Goal: Check status

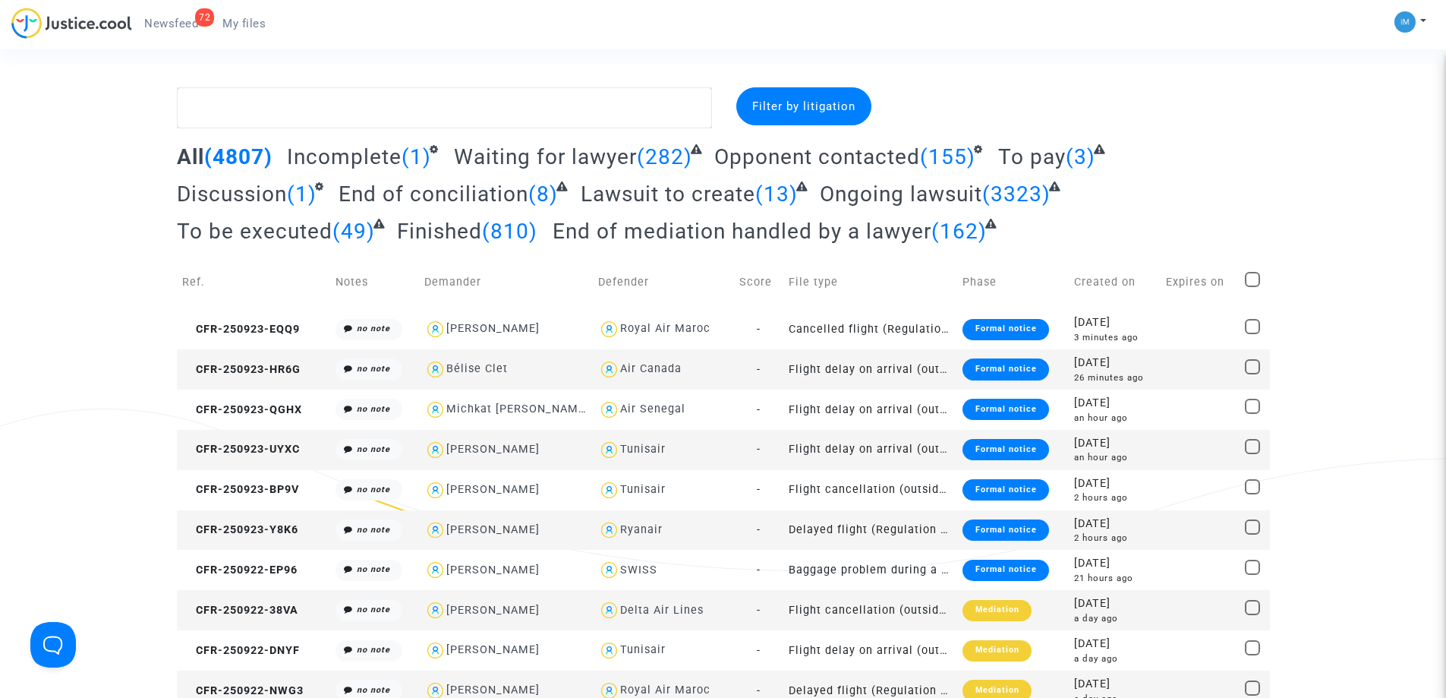
click at [273, 230] on span "To be executed" at bounding box center [255, 231] width 156 height 25
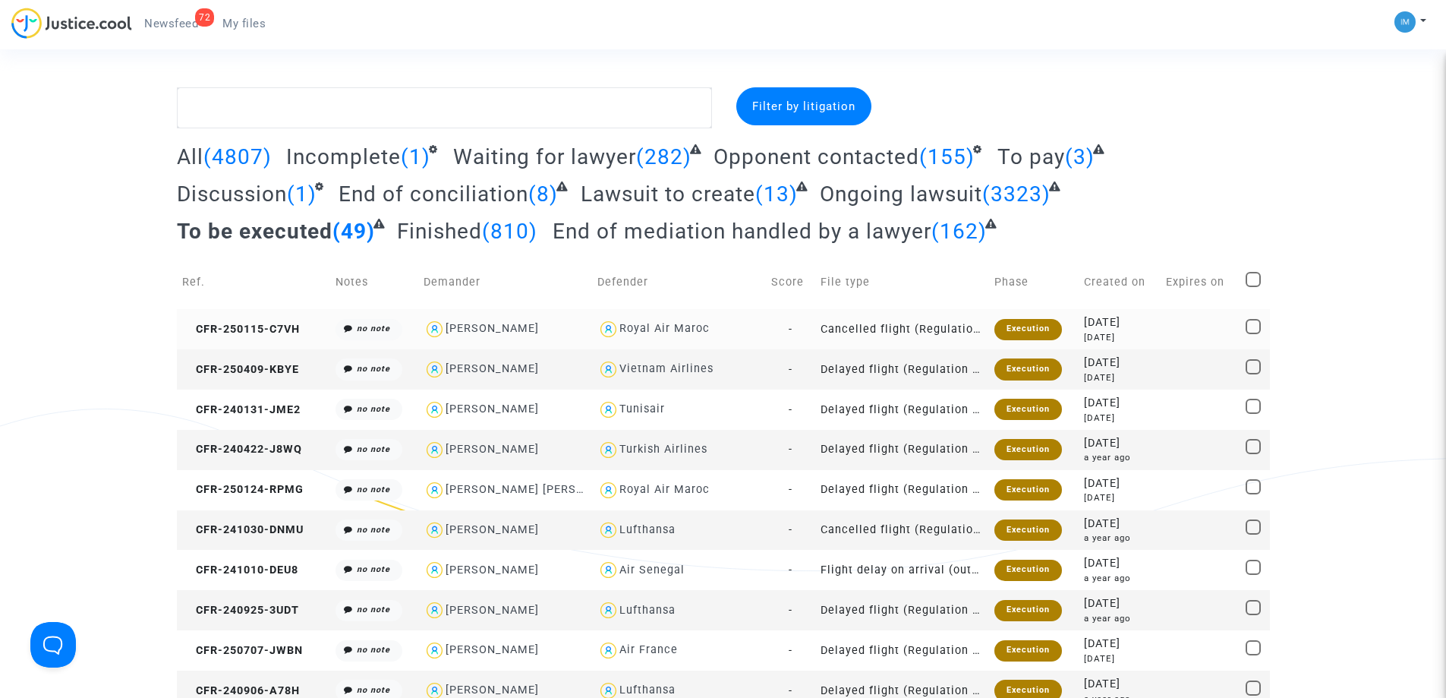
click at [994, 322] on div "Execution" at bounding box center [1028, 329] width 68 height 21
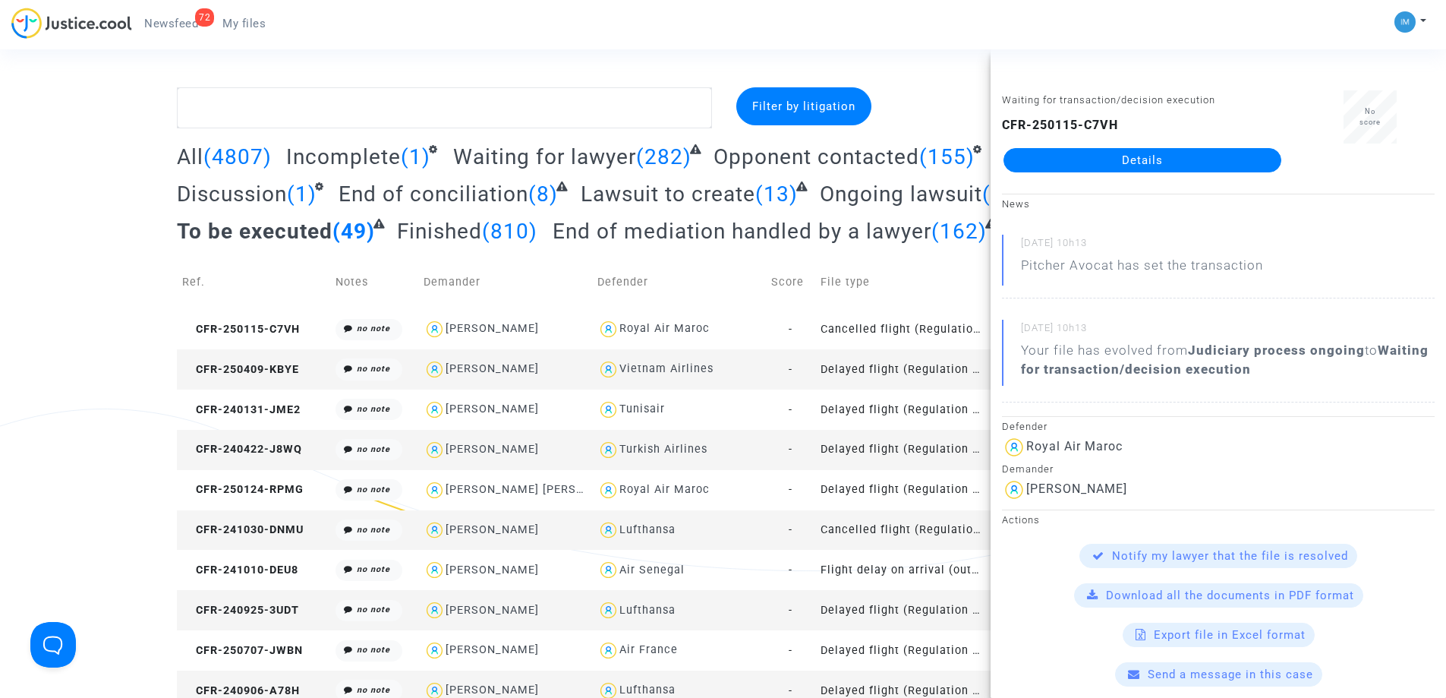
click at [1145, 167] on link "Details" at bounding box center [1142, 160] width 278 height 24
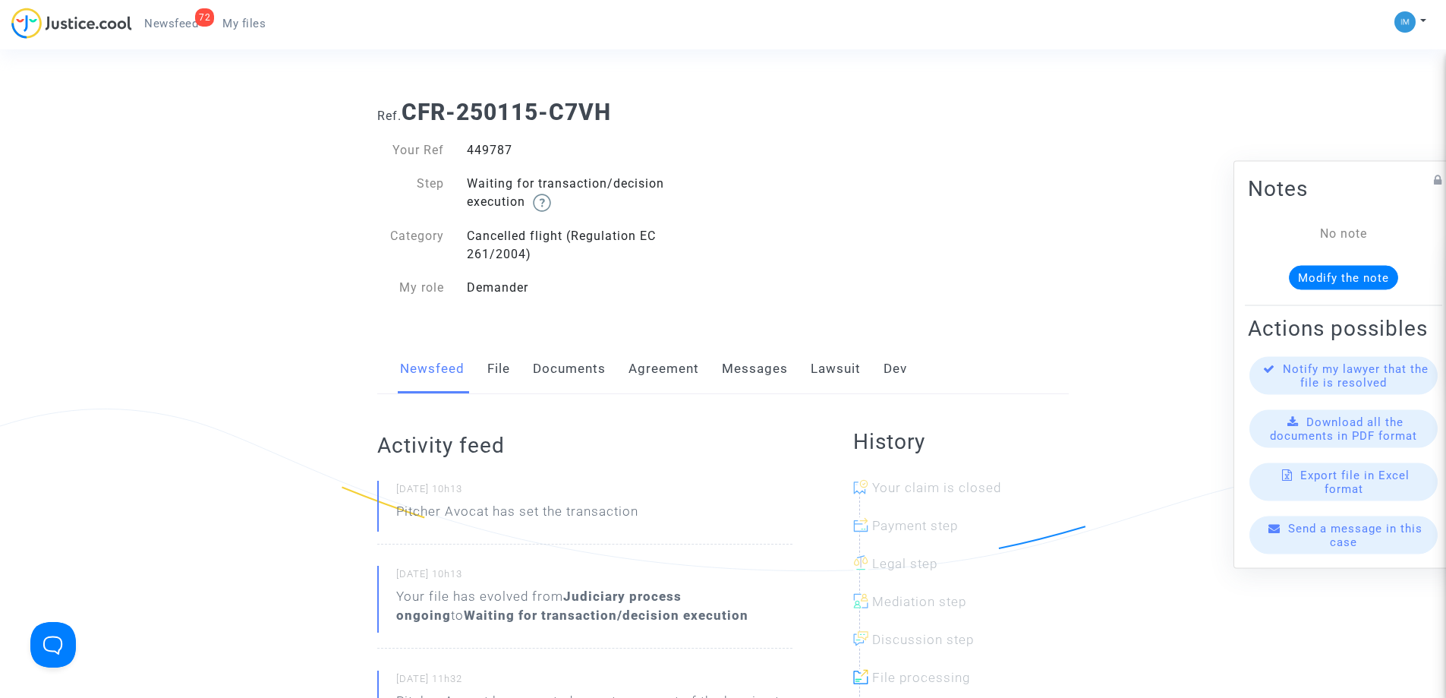
click at [824, 370] on link "Lawsuit" at bounding box center [836, 369] width 50 height 50
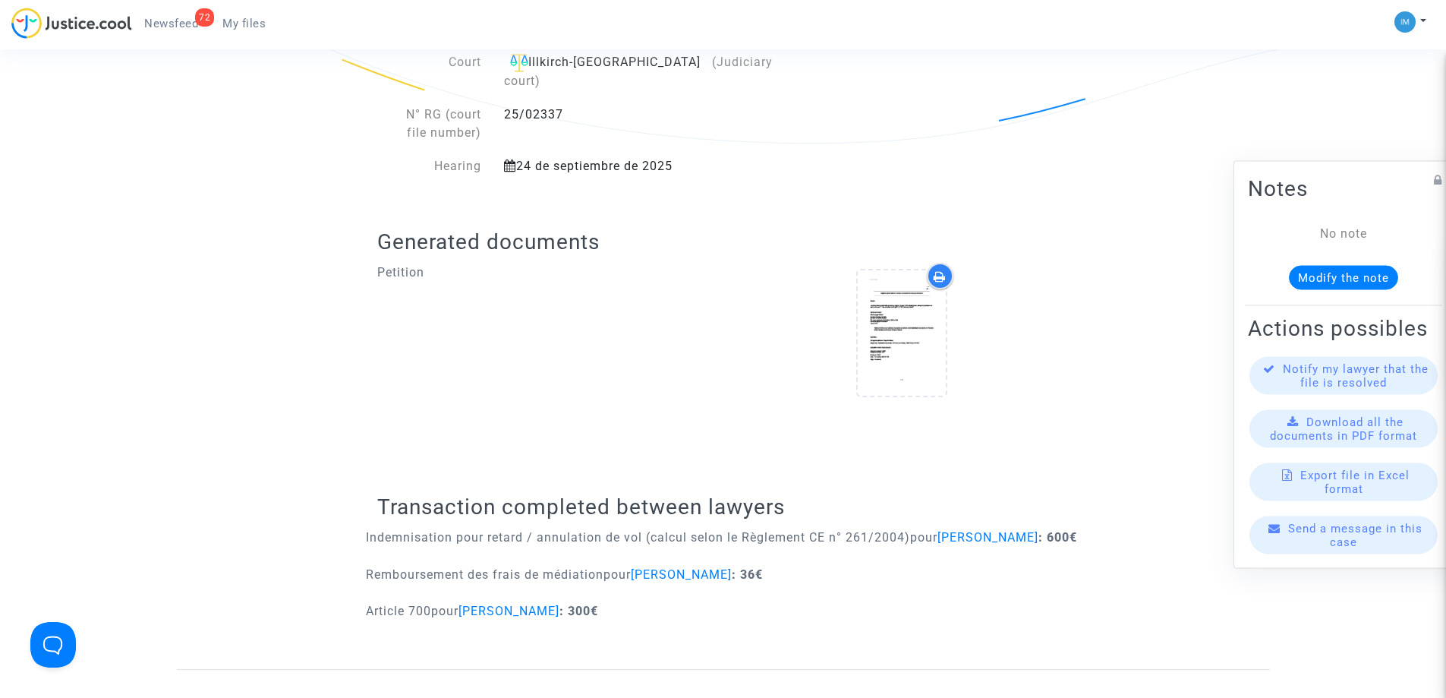
scroll to position [458, 0]
